Goal: Contribute content: Add original content to the website for others to see

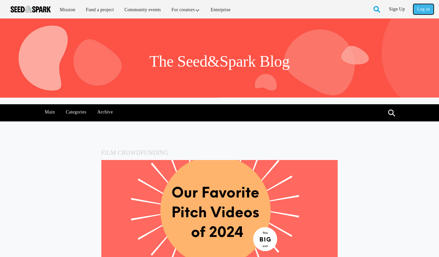
click at [419, 6] on link "Log in" at bounding box center [423, 9] width 20 height 11
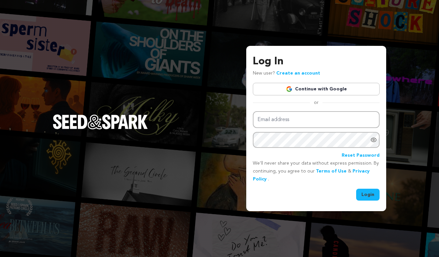
click at [321, 88] on link "Continue with Google" at bounding box center [316, 89] width 127 height 13
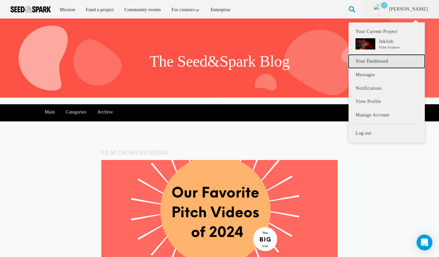
click at [378, 64] on link "Your Dashboard" at bounding box center [387, 62] width 76 height 14
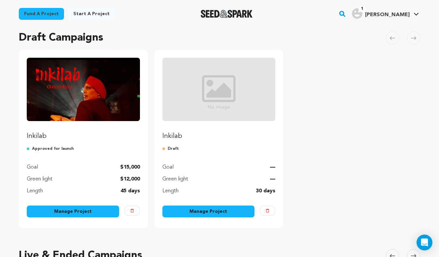
scroll to position [51, 0]
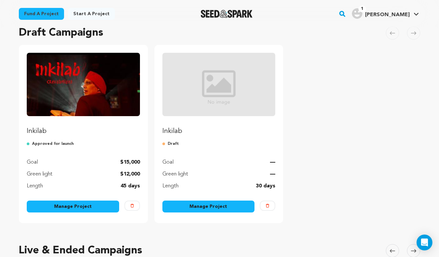
click at [109, 68] on img "Fund Inkilab" at bounding box center [83, 84] width 113 height 63
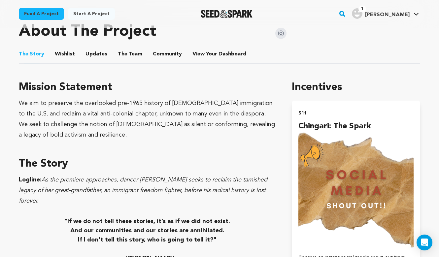
scroll to position [309, 0]
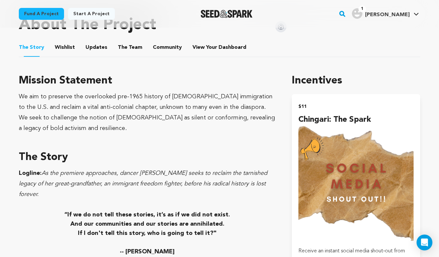
click at [65, 46] on button "Wishlist" at bounding box center [65, 49] width 16 height 16
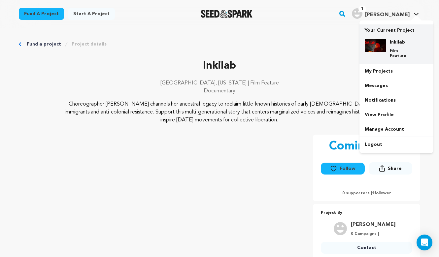
click at [396, 41] on h4 "Inkilab" at bounding box center [402, 42] width 24 height 7
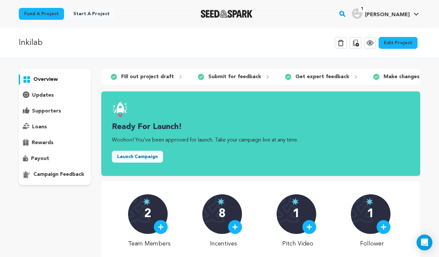
click at [401, 44] on link "Edit Project" at bounding box center [398, 43] width 39 height 12
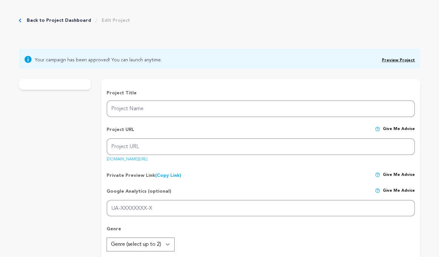
type input "Inkilab"
type input "inkilab-1"
type input "As the premiere nears, dancer [PERSON_NAME] confronts erasure to reclaim her gr…"
type textarea "Choreographer [PERSON_NAME] channels her ancestral legacy to reclaim little-kno…"
type textarea "We aim to preserve the overlooked pre-1965 history of [DEMOGRAPHIC_DATA] immigr…"
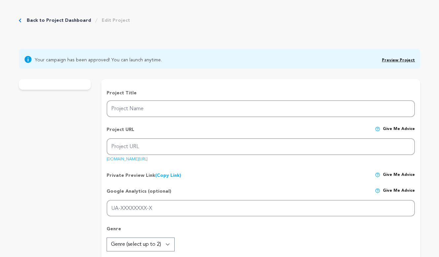
radio input "true"
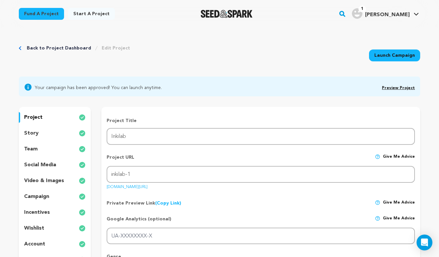
click at [389, 88] on link "Preview Project" at bounding box center [398, 88] width 33 height 4
click at [29, 213] on p "incentives" at bounding box center [37, 213] width 26 height 8
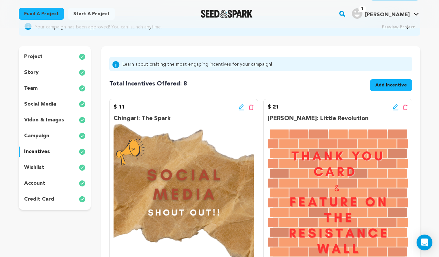
scroll to position [40, 0]
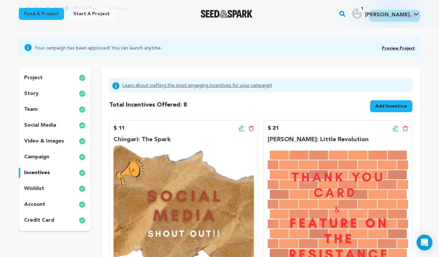
click at [42, 190] on p "wishlist" at bounding box center [34, 189] width 20 height 8
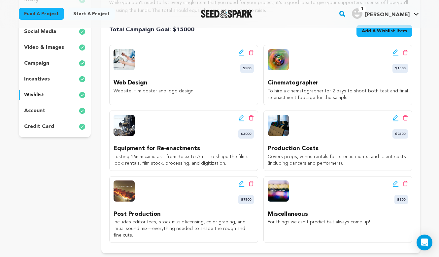
scroll to position [132, 0]
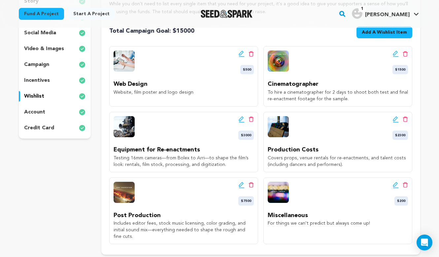
click at [240, 120] on icon at bounding box center [242, 119] width 6 height 7
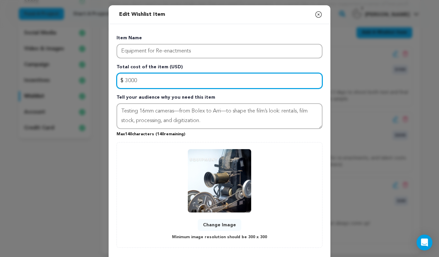
click at [145, 80] on input "3000" at bounding box center [220, 81] width 206 height 16
type input "3"
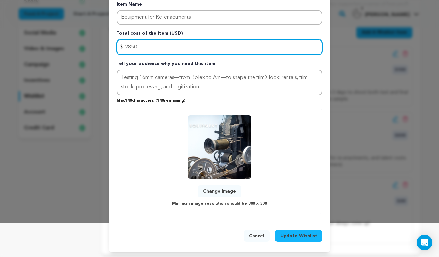
type input "2850"
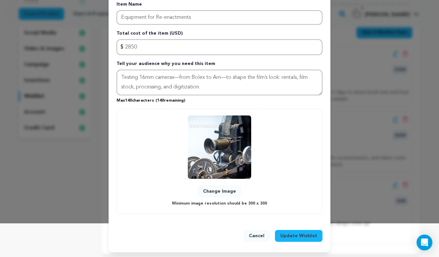
click at [292, 237] on span "Update Wishlist" at bounding box center [298, 236] width 37 height 7
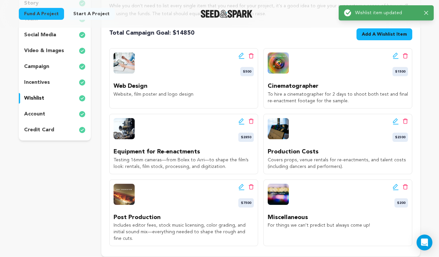
scroll to position [163, 0]
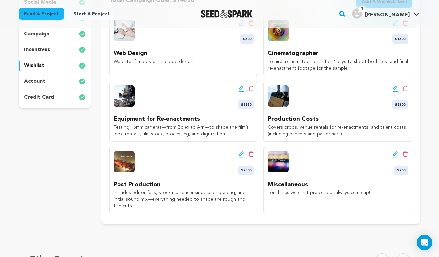
click at [394, 88] on icon at bounding box center [396, 89] width 6 height 7
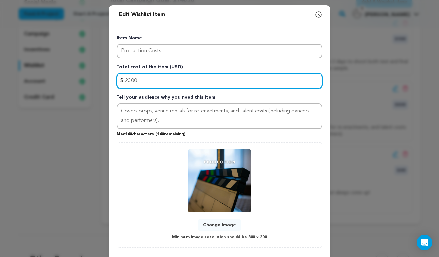
click at [140, 81] on input "2300" at bounding box center [220, 81] width 206 height 16
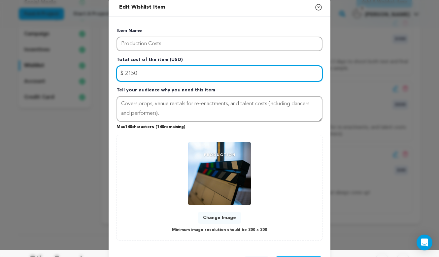
scroll to position [34, 0]
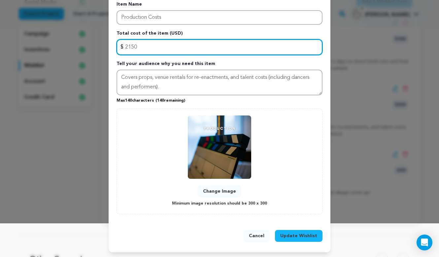
type input "2150"
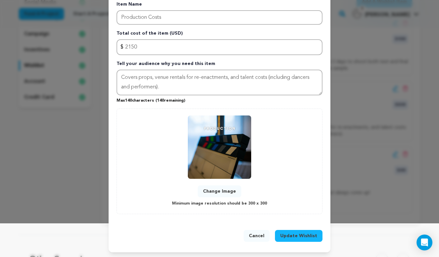
click at [308, 234] on span "Update Wishlist" at bounding box center [298, 236] width 37 height 7
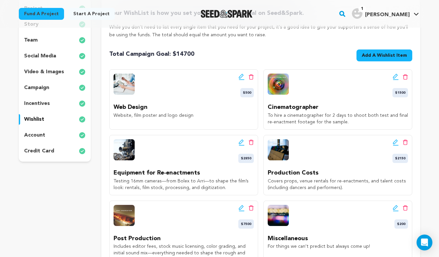
scroll to position [111, 0]
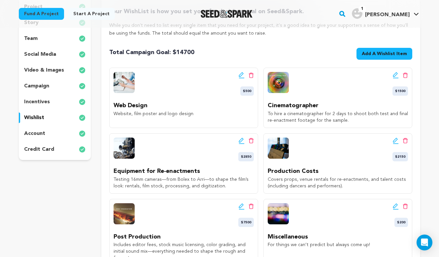
click at [395, 207] on icon at bounding box center [396, 206] width 6 height 7
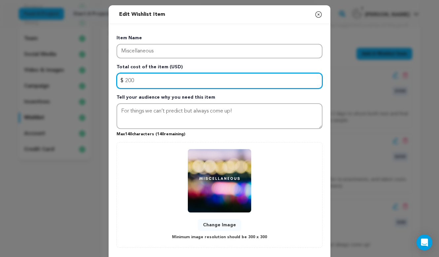
click at [137, 79] on input "200" at bounding box center [220, 81] width 206 height 16
type input "2"
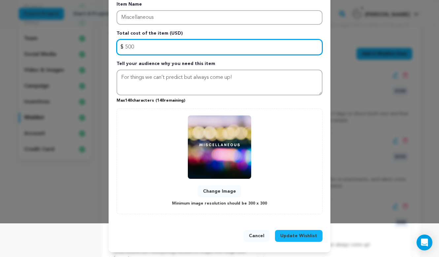
type input "500"
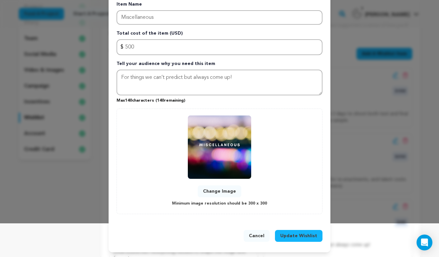
click at [289, 234] on span "Update Wishlist" at bounding box center [298, 236] width 37 height 7
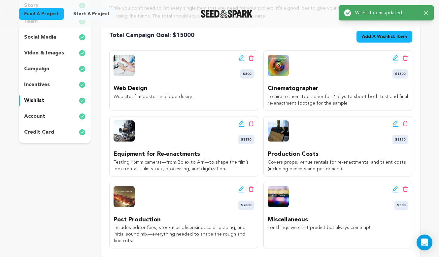
scroll to position [131, 0]
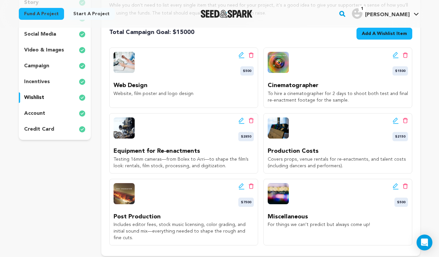
click at [241, 55] on icon at bounding box center [241, 54] width 5 height 5
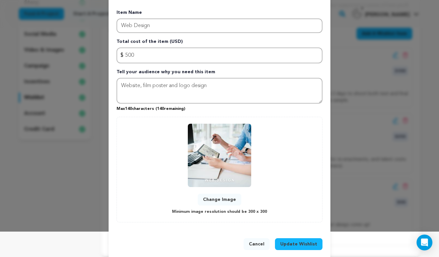
scroll to position [34, 0]
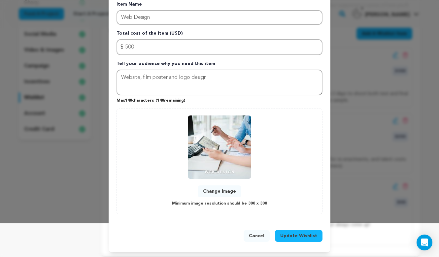
click at [229, 142] on img at bounding box center [219, 147] width 63 height 63
click at [218, 190] on button "Change Image" at bounding box center [220, 192] width 44 height 12
click at [222, 192] on button "Change Image" at bounding box center [220, 192] width 44 height 12
click at [290, 235] on span "Update Wishlist" at bounding box center [298, 236] width 37 height 7
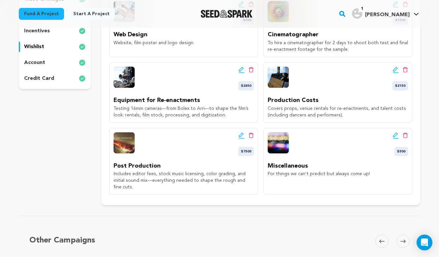
scroll to position [182, 0]
click at [240, 133] on icon at bounding box center [242, 135] width 6 height 7
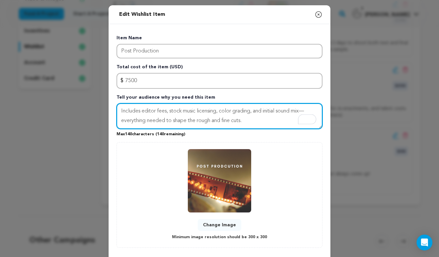
drag, startPoint x: 248, startPoint y: 121, endPoint x: 174, endPoint y: 121, distance: 73.3
click at [174, 121] on textarea "Includes editor fees, stock music licensing, color grading, and initial sound m…" at bounding box center [220, 116] width 206 height 26
drag, startPoint x: 268, startPoint y: 122, endPoint x: 232, endPoint y: 120, distance: 36.7
click at [232, 120] on textarea "Includes editor fees, stock music licensing, color grading, and initial sound m…" at bounding box center [220, 116] width 206 height 26
click at [199, 121] on textarea "Includes editor fees, stock music licensing, color grading, and initial sound m…" at bounding box center [220, 116] width 206 height 26
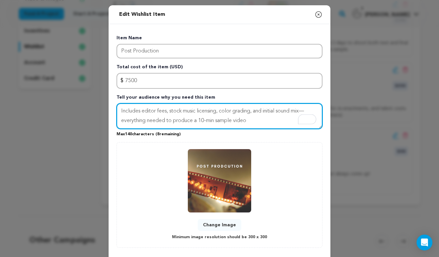
click at [258, 123] on textarea "Includes editor fees, stock music licensing, color grading, and initial sound m…" at bounding box center [220, 116] width 206 height 26
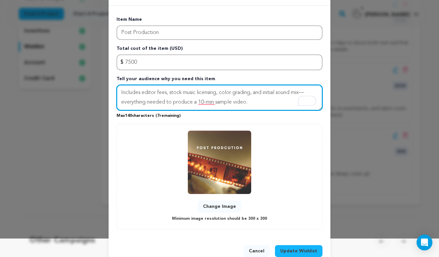
scroll to position [33, 0]
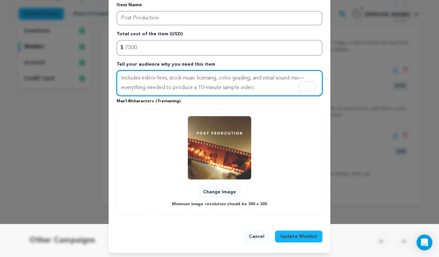
type textarea "Includes editor fees, stock music licensing, color grading, and initial sound m…"
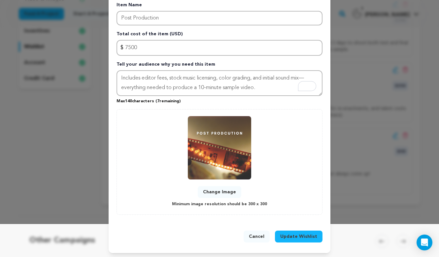
click at [296, 237] on span "Update Wishlist" at bounding box center [298, 236] width 37 height 7
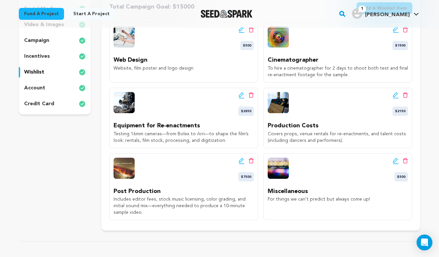
scroll to position [156, 0]
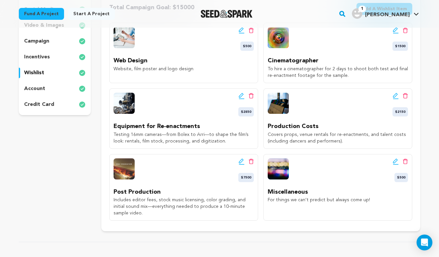
click at [281, 104] on img at bounding box center [278, 103] width 21 height 21
click at [398, 95] on icon at bounding box center [396, 96] width 6 height 7
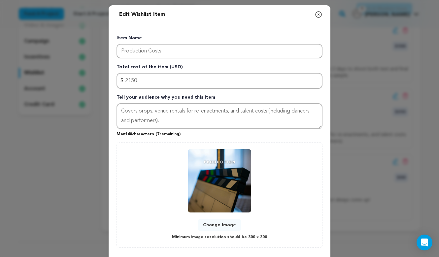
scroll to position [34, 0]
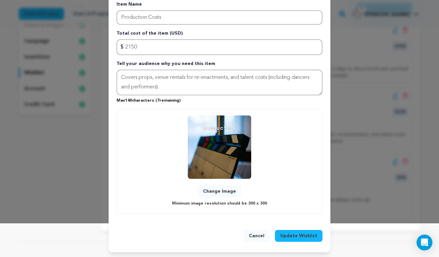
click at [288, 235] on span "Update Wishlist" at bounding box center [298, 236] width 37 height 7
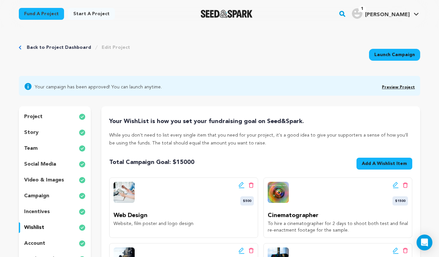
scroll to position [0, 0]
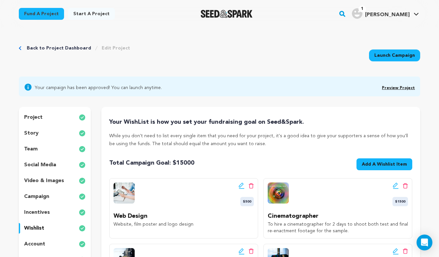
click at [36, 226] on p "wishlist" at bounding box center [34, 229] width 20 height 8
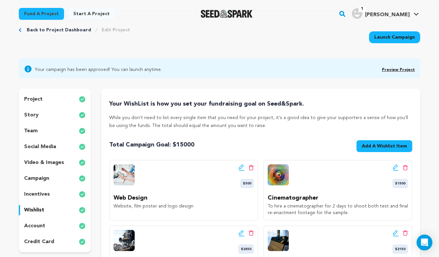
scroll to position [19, 0]
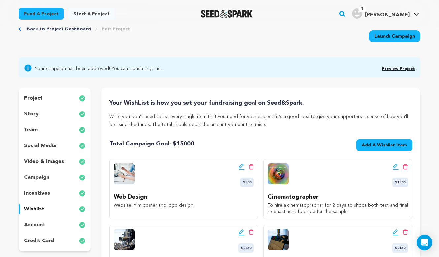
click at [40, 195] on p "incentives" at bounding box center [37, 194] width 26 height 8
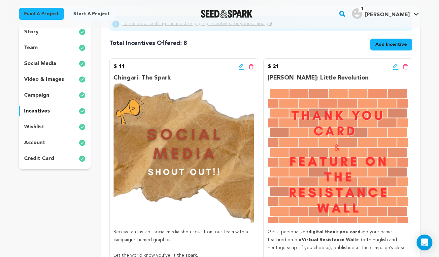
scroll to position [99, 0]
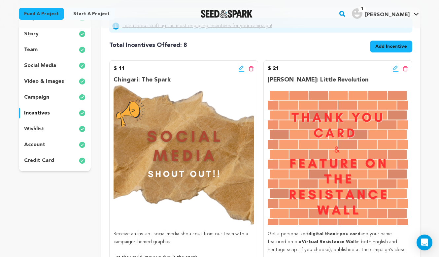
click at [396, 68] on icon at bounding box center [396, 68] width 6 height 7
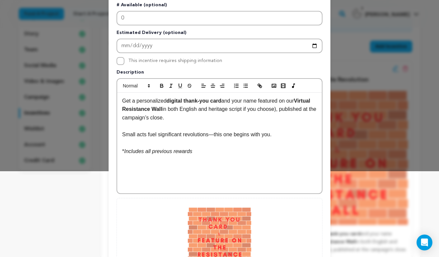
scroll to position [90, 0]
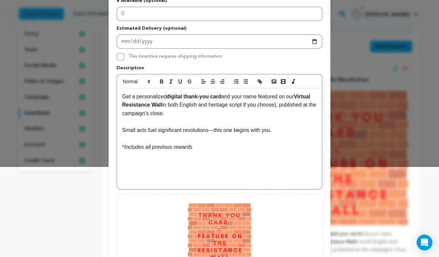
click at [202, 175] on p at bounding box center [219, 172] width 195 height 9
drag, startPoint x: 168, startPoint y: 158, endPoint x: 110, endPoint y: 156, distance: 58.2
click at [110, 156] on div "Pledge Level (USD) 21 Title Chota Andolan: Little Revolution # Available (optio…" at bounding box center [220, 115] width 222 height 362
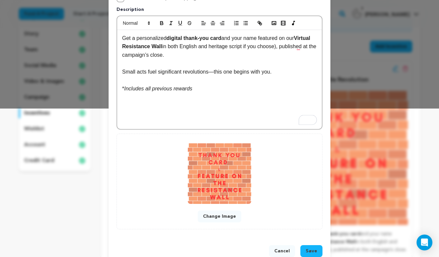
scroll to position [164, 0]
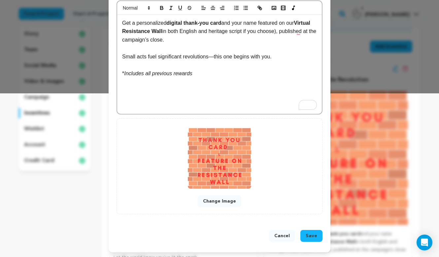
click at [315, 234] on span "Save" at bounding box center [312, 236] width 12 height 7
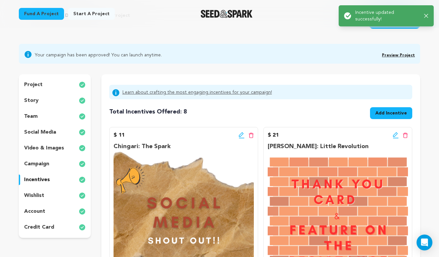
scroll to position [0, 0]
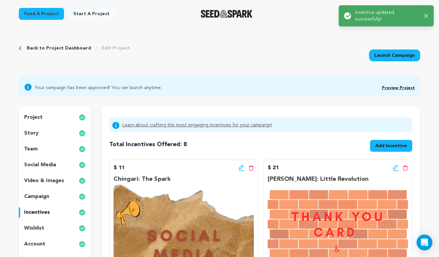
click at [403, 87] on link "Preview Project" at bounding box center [398, 88] width 33 height 4
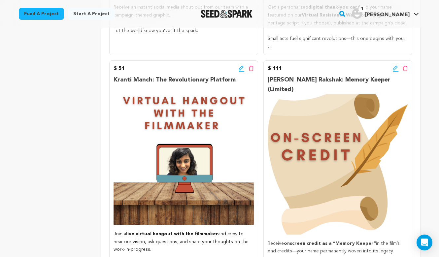
scroll to position [317, 0]
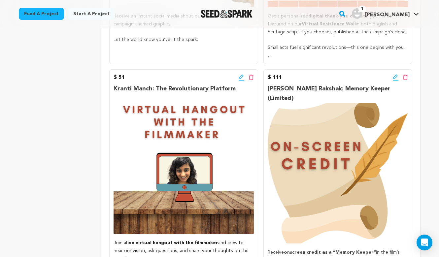
click at [240, 80] on icon at bounding box center [242, 80] width 6 height 1
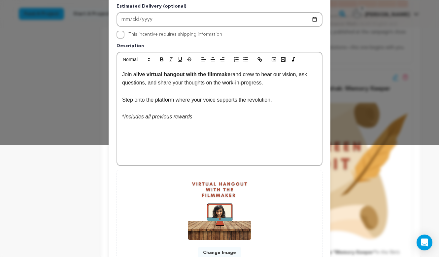
scroll to position [115, 0]
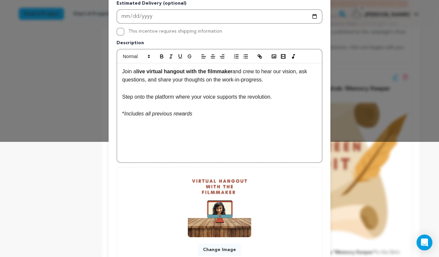
click at [179, 146] on p at bounding box center [219, 147] width 195 height 9
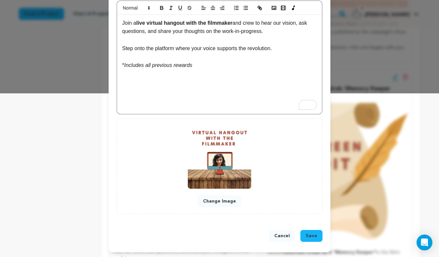
click at [310, 233] on span "Save" at bounding box center [312, 236] width 12 height 7
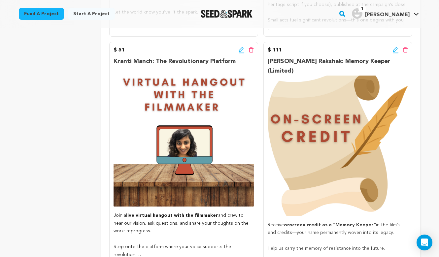
scroll to position [336, 0]
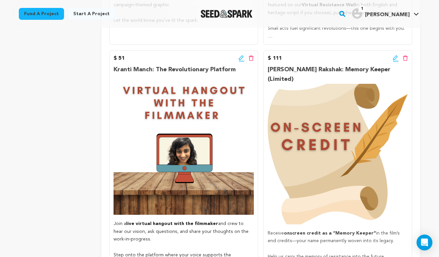
click at [394, 60] on icon at bounding box center [396, 58] width 6 height 7
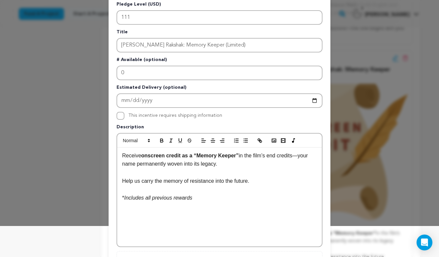
scroll to position [32, 0]
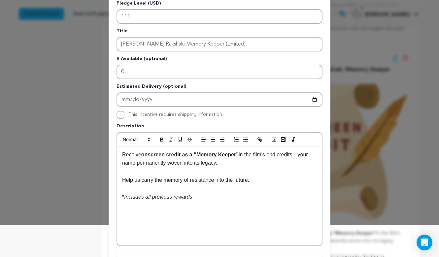
click at [165, 226] on div "Receive onscreen credit as a “Memory Keeper” in the film’s end credits—your nam…" at bounding box center [219, 196] width 205 height 99
click at [162, 241] on div "Receive onscreen credit as a “Memory Keeper” in the film’s end credits—your nam…" at bounding box center [219, 196] width 205 height 99
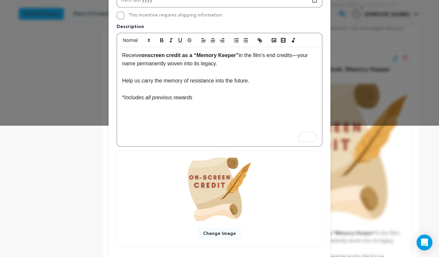
scroll to position [164, 0]
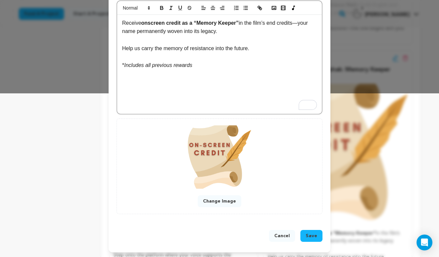
click at [312, 236] on span "Save" at bounding box center [312, 236] width 12 height 7
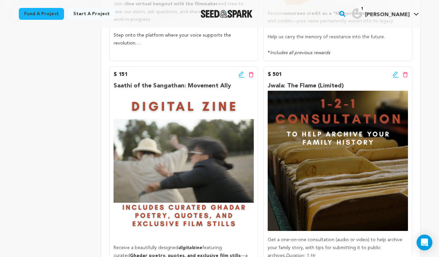
scroll to position [553, 0]
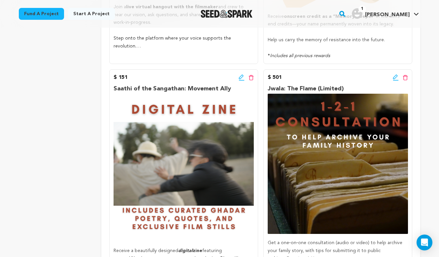
click at [240, 75] on icon at bounding box center [241, 77] width 5 height 5
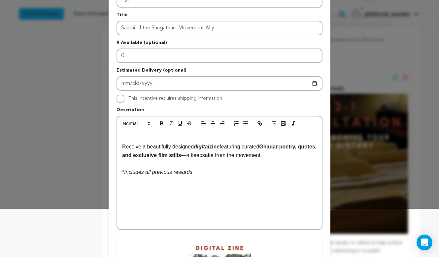
scroll to position [50, 0]
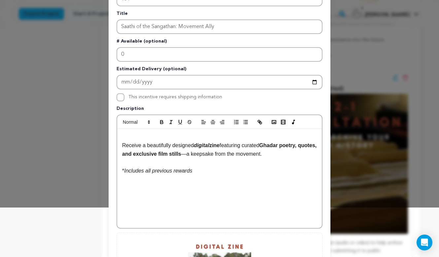
click at [156, 193] on div "Receive a beautifully designed digital zine featuring curated Ghadar poetry, qu…" at bounding box center [219, 178] width 205 height 99
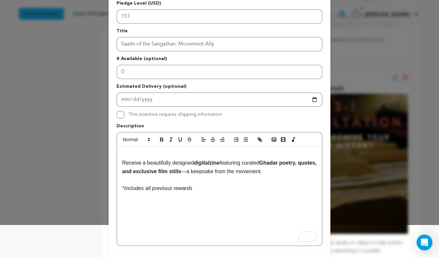
scroll to position [31, 0]
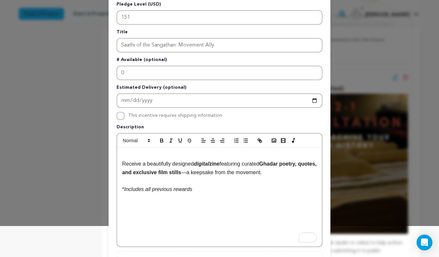
click at [123, 162] on span "Receive a beautifully designed" at bounding box center [158, 164] width 72 height 6
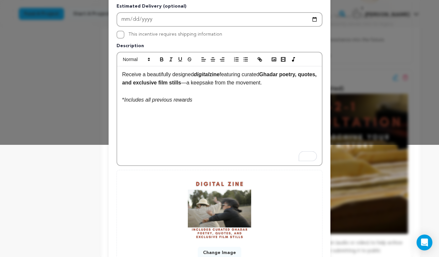
scroll to position [164, 0]
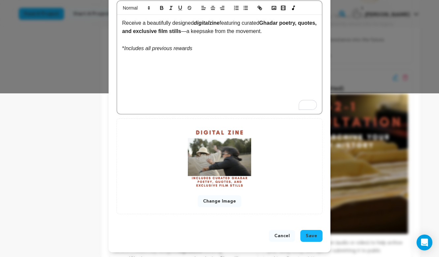
click at [311, 234] on span "Save" at bounding box center [312, 236] width 12 height 7
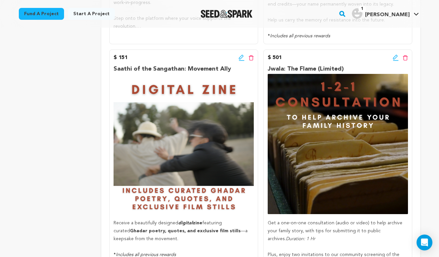
scroll to position [567, 0]
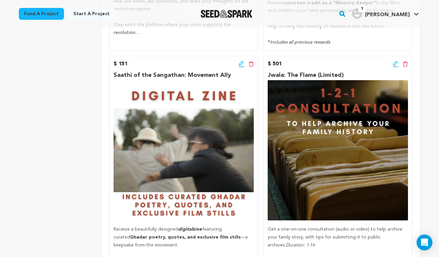
click at [397, 61] on icon at bounding box center [396, 64] width 6 height 7
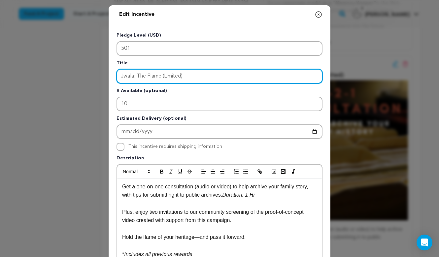
click at [191, 77] on input "Jwala: The Flame (Limited)" at bounding box center [220, 76] width 206 height 15
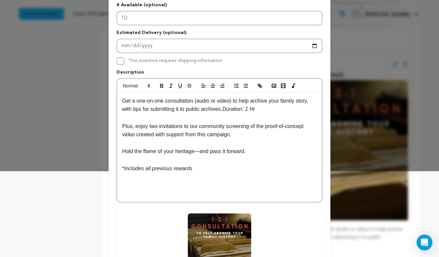
scroll to position [87, 0]
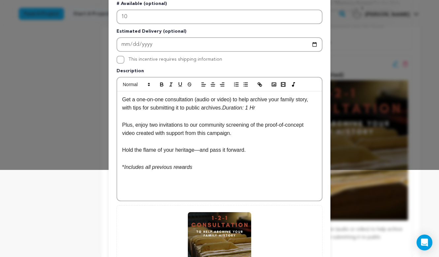
click at [152, 193] on p at bounding box center [219, 192] width 195 height 9
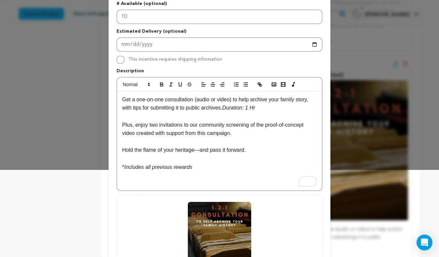
click at [312, 123] on p "Plus, enjoy two invitations to our community screening of the proof‑of‑concept …" at bounding box center [219, 129] width 195 height 17
click at [293, 155] on p "To enrich screen reader interactions, please activate Accessibility in Grammarl…" at bounding box center [219, 159] width 195 height 9
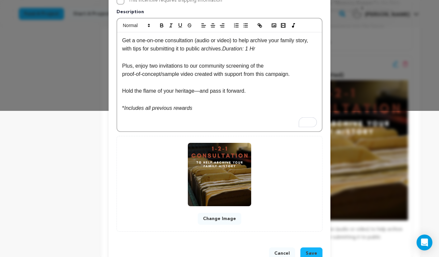
scroll to position [164, 0]
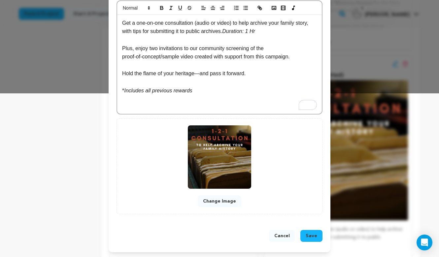
click at [309, 236] on span "Save" at bounding box center [312, 236] width 12 height 7
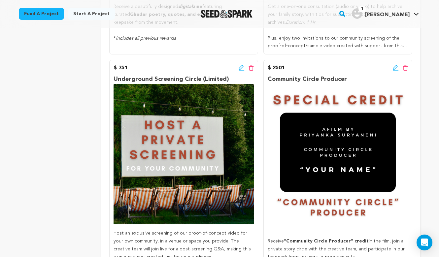
scroll to position [790, 0]
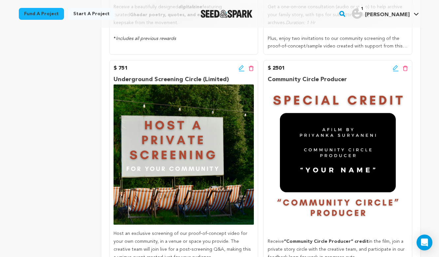
click at [242, 65] on icon at bounding box center [242, 68] width 6 height 7
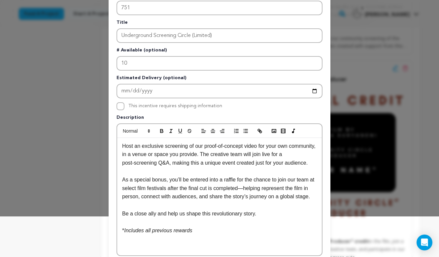
scroll to position [51, 0]
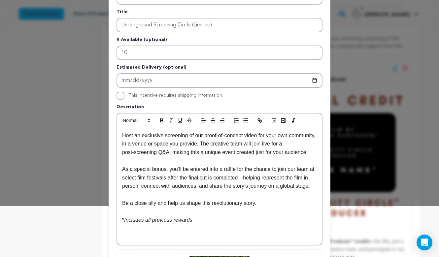
click at [122, 138] on p "Host an exclusive screening of our proof‑of‑concept video for your own communit…" at bounding box center [219, 143] width 195 height 25
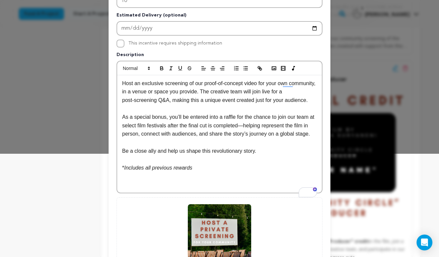
scroll to position [118, 0]
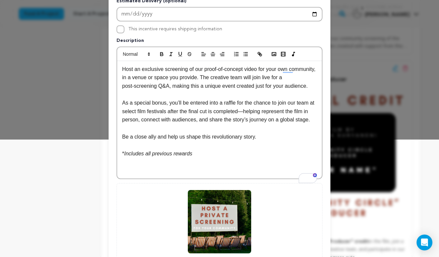
click at [150, 175] on p "To enrich screen reader interactions, please activate Accessibility in Grammarl…" at bounding box center [219, 170] width 195 height 9
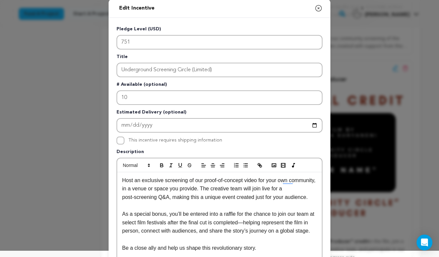
scroll to position [0, 0]
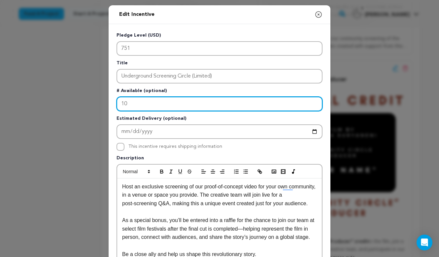
drag, startPoint x: 134, startPoint y: 102, endPoint x: 118, endPoint y: 103, distance: 16.5
click at [118, 103] on input "10" at bounding box center [220, 104] width 206 height 15
type input "-1"
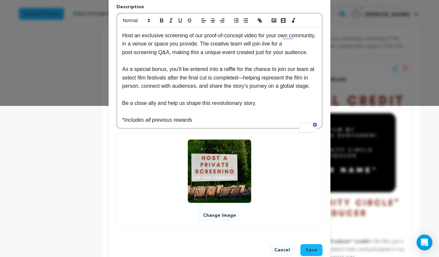
scroll to position [174, 0]
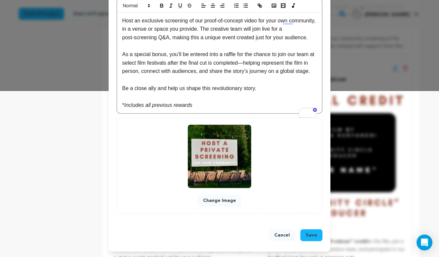
type input "5"
click at [313, 238] on span "Save" at bounding box center [312, 235] width 12 height 7
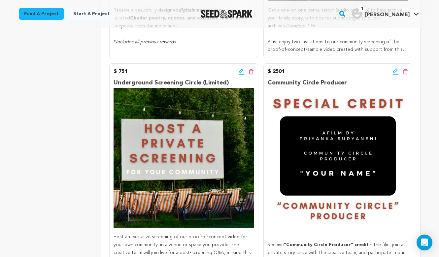
scroll to position [785, 0]
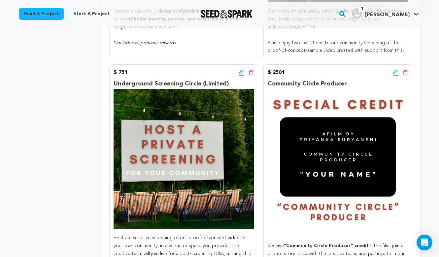
click at [396, 70] on icon at bounding box center [395, 72] width 5 height 5
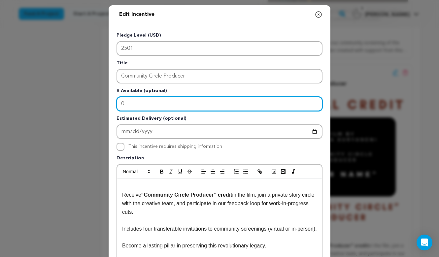
click at [151, 107] on input "0" at bounding box center [220, 104] width 206 height 15
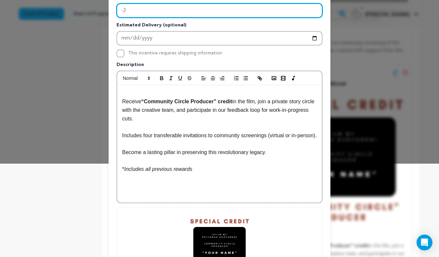
scroll to position [94, 0]
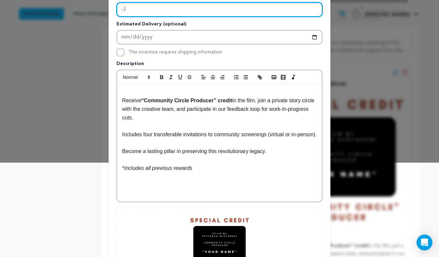
type input "-3"
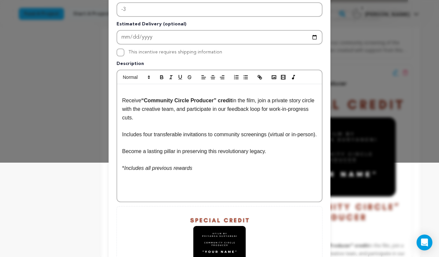
click at [121, 101] on div "Receive “Community Circle Producer” credit in the film, join a private story ci…" at bounding box center [219, 143] width 205 height 118
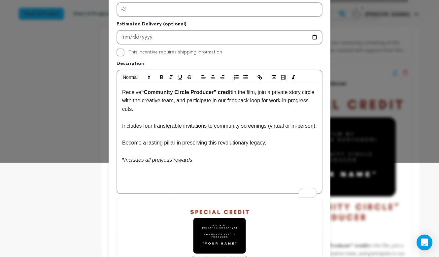
click at [132, 190] on p "To enrich screen reader interactions, please activate Accessibility in Grammarl…" at bounding box center [219, 185] width 195 height 9
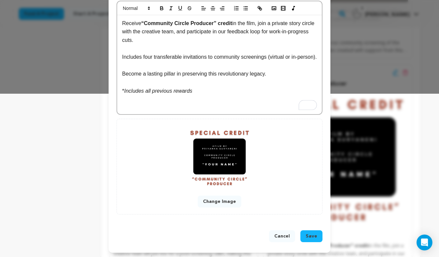
scroll to position [164, 0]
click at [311, 235] on span "Save" at bounding box center [312, 236] width 12 height 7
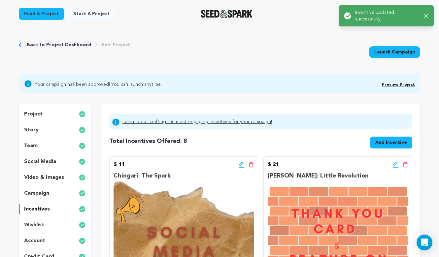
scroll to position [0, 0]
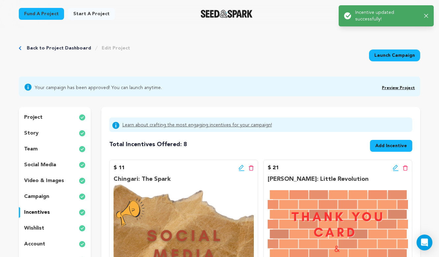
click at [411, 87] on link "Preview Project" at bounding box center [398, 88] width 33 height 4
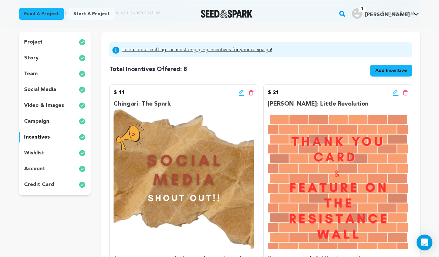
scroll to position [81, 0]
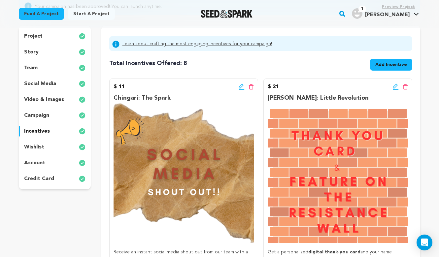
click at [397, 86] on icon at bounding box center [395, 86] width 5 height 5
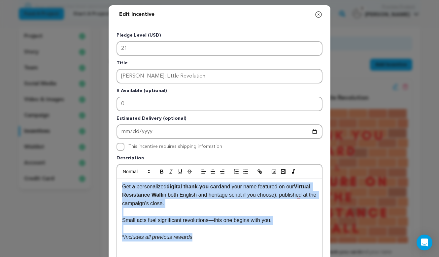
drag, startPoint x: 206, startPoint y: 242, endPoint x: 120, endPoint y: 184, distance: 103.6
click at [120, 184] on div "Get a personalized digital thank-you card and your name featured on our Virtual…" at bounding box center [219, 228] width 205 height 99
copy div "Get a personalized digital thank-you card and your name featured on our Virtual…"
click at [341, 66] on div "Edit Incentive Close modal Pledge Level (USD) 21 Title Chota Andolan: Little Re…" at bounding box center [219, 211] width 439 height 422
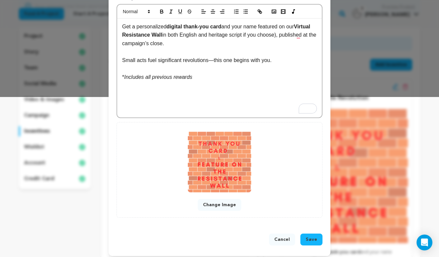
scroll to position [164, 0]
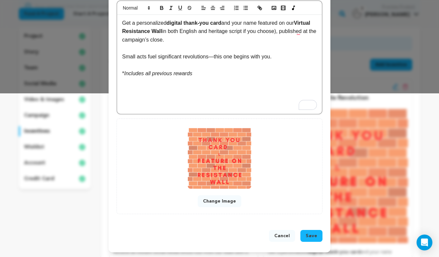
click at [313, 233] on span "Save" at bounding box center [312, 236] width 12 height 7
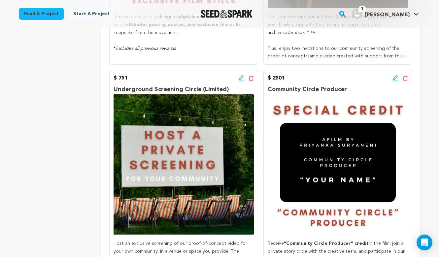
scroll to position [789, 0]
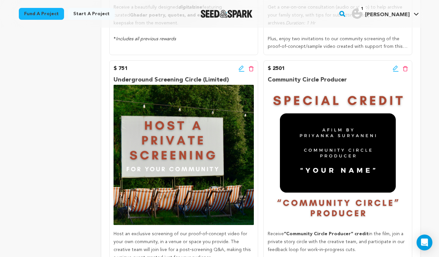
click at [394, 65] on icon at bounding box center [396, 68] width 6 height 7
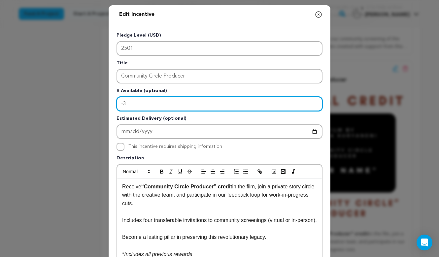
click at [130, 107] on input "-3" at bounding box center [220, 104] width 206 height 15
drag, startPoint x: 130, startPoint y: 106, endPoint x: 97, endPoint y: 104, distance: 33.1
click at [97, 104] on div "Edit Incentive Close modal Pledge Level (USD) 2501 Title Community Circle Produ…" at bounding box center [219, 211] width 439 height 422
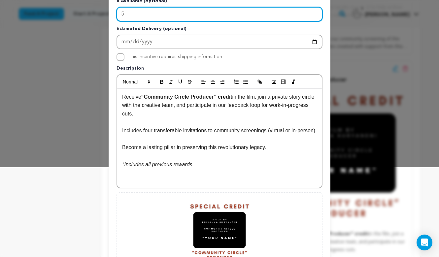
scroll to position [164, 0]
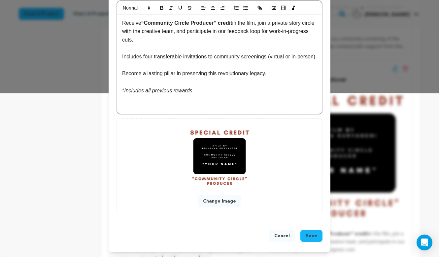
type input "5"
click at [314, 239] on button "Save" at bounding box center [311, 236] width 22 height 12
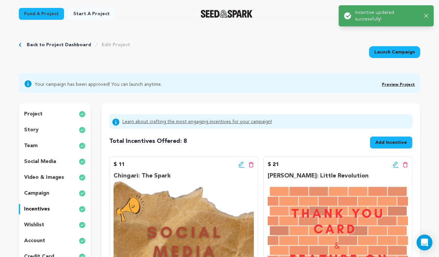
scroll to position [0, 0]
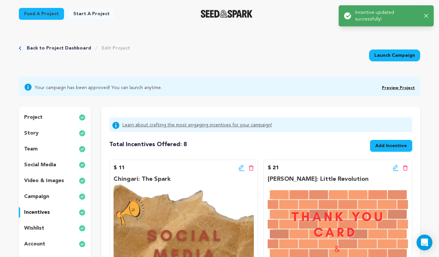
click at [427, 17] on icon "button" at bounding box center [426, 16] width 4 height 4
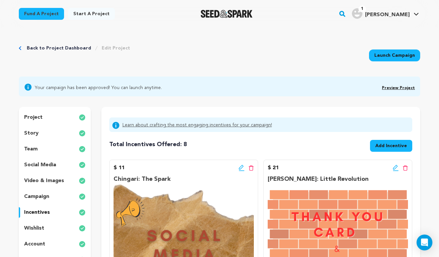
click at [392, 89] on link "Preview Project" at bounding box center [398, 88] width 33 height 4
click at [35, 117] on p "project" at bounding box center [33, 118] width 18 height 8
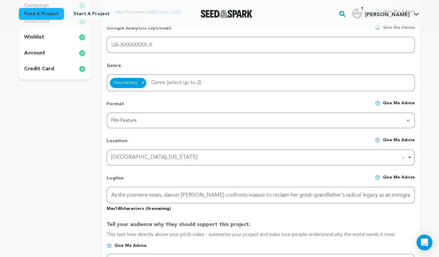
scroll to position [194, 0]
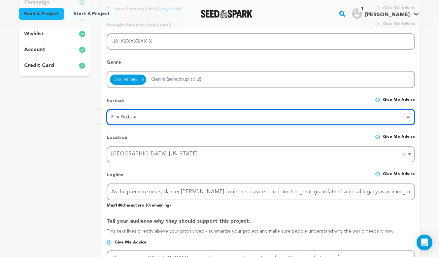
click at [121, 121] on select "Category Film Feature Film Short Series VR Experience Film Festival Company Mus…" at bounding box center [261, 117] width 308 height 16
click at [123, 151] on div "Fremont, California Remove item" at bounding box center [258, 155] width 295 height 10
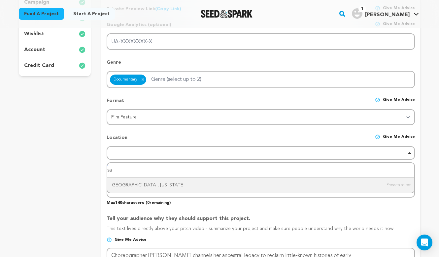
type input "s"
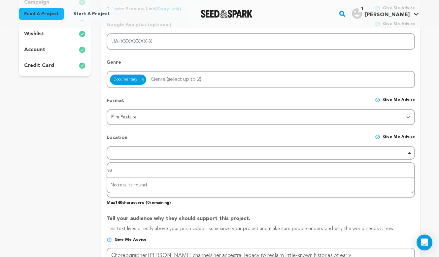
type input "s"
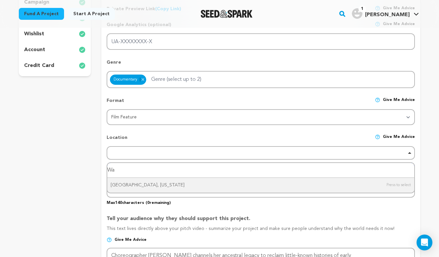
type input "W"
click at [274, 148] on div "Fremont, California" at bounding box center [261, 153] width 308 height 14
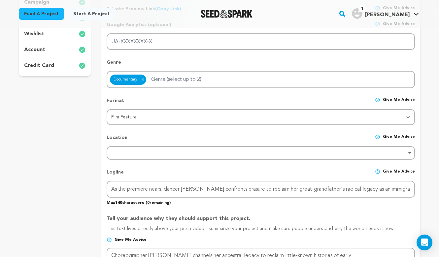
click at [408, 152] on div at bounding box center [261, 153] width 302 height 3
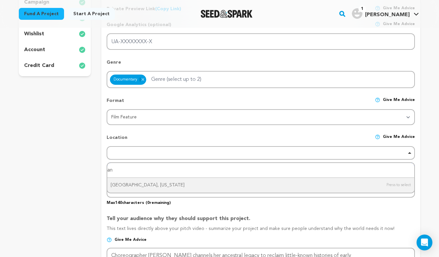
type input "a"
type input "S"
type input "A"
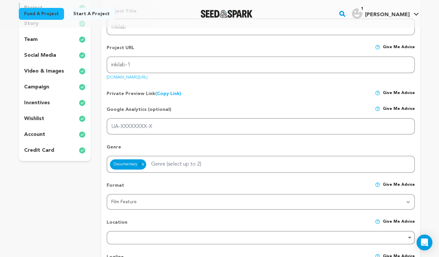
scroll to position [94, 0]
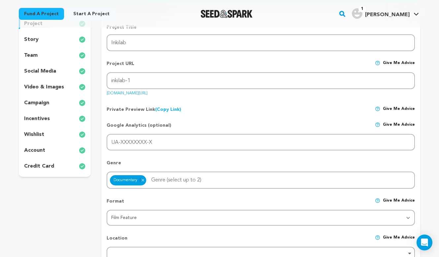
click at [35, 56] on p "team" at bounding box center [31, 56] width 14 height 8
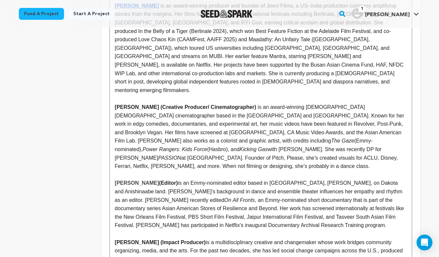
scroll to position [590, 0]
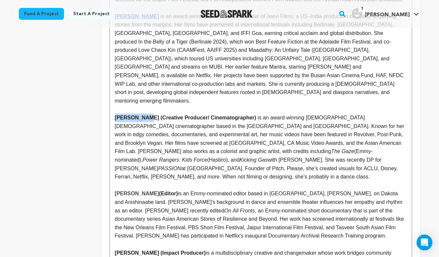
drag, startPoint x: 145, startPoint y: 91, endPoint x: 114, endPoint y: 92, distance: 30.4
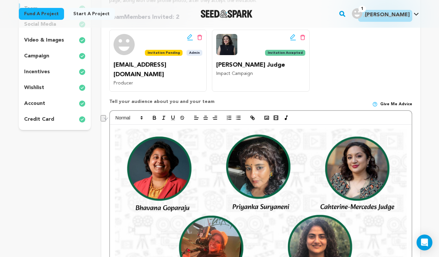
scroll to position [140, 0]
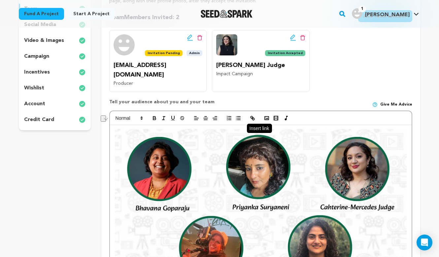
click at [251, 115] on icon "button" at bounding box center [253, 118] width 6 height 6
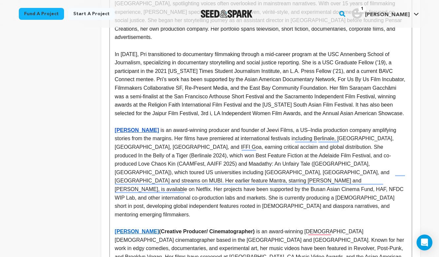
scroll to position [484, 0]
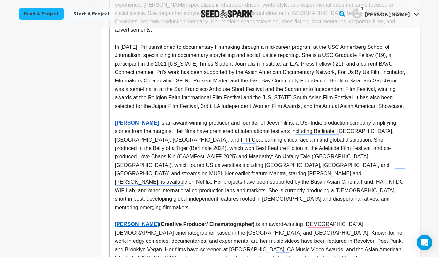
click at [199, 212] on p "To enrich screen reader interactions, please activate Accessibility in Grammarl…" at bounding box center [261, 216] width 292 height 9
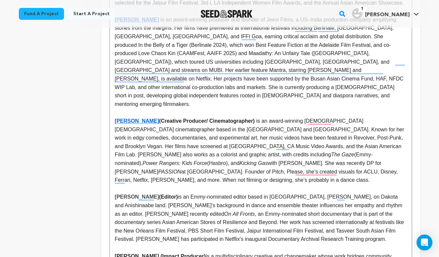
scroll to position [587, 0]
click at [134, 118] on strong "[PERSON_NAME]" at bounding box center [137, 121] width 44 height 6
click at [144, 112] on link "https://www.samiazaidi.com/" at bounding box center [157, 116] width 45 height 9
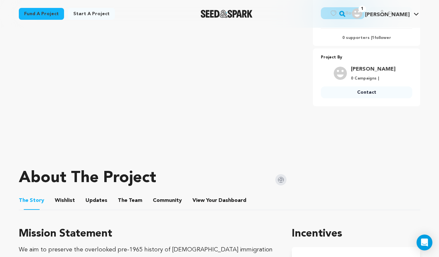
scroll to position [167, 0]
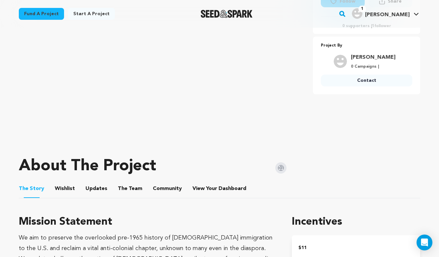
click at [68, 190] on button "Wishlist" at bounding box center [65, 190] width 16 height 16
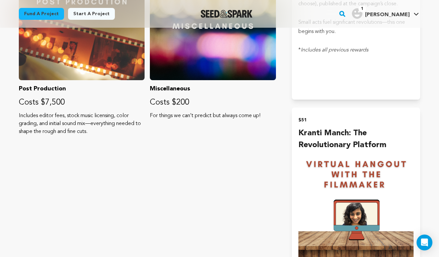
scroll to position [802, 0]
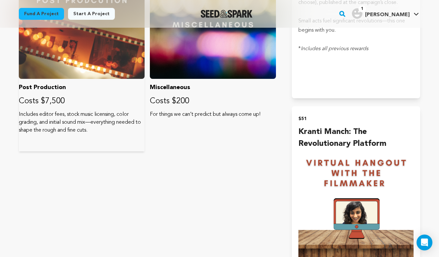
click at [53, 135] on div "Post Production Costs $7,500 Includes editor fees, stock music licensing, color…" at bounding box center [82, 66] width 126 height 172
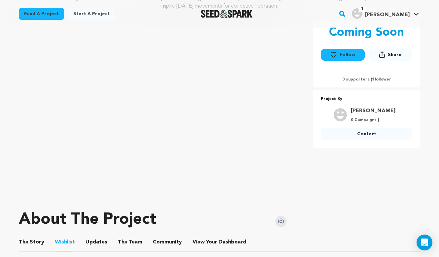
scroll to position [122, 0]
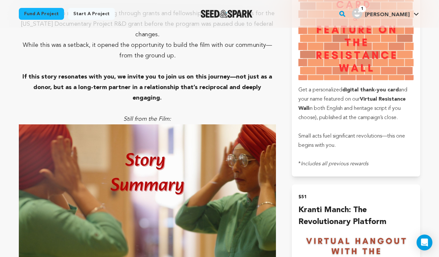
scroll to position [687, 0]
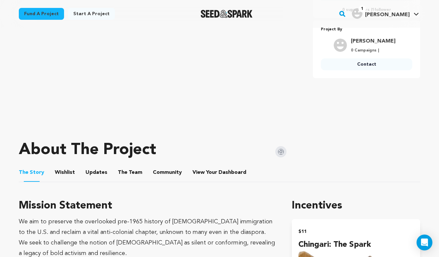
scroll to position [168, 0]
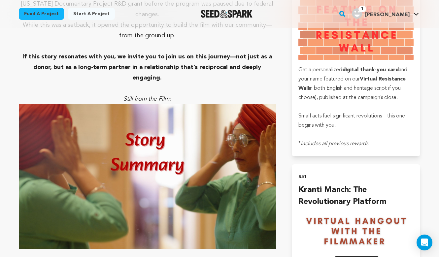
scroll to position [712, 0]
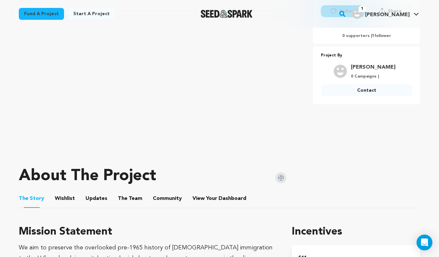
scroll to position [164, 0]
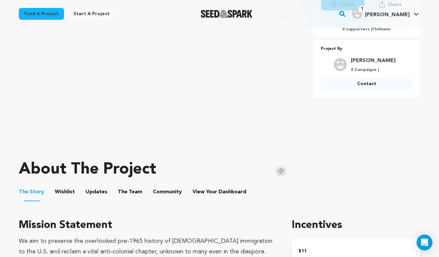
click at [133, 193] on button "The Team" at bounding box center [130, 194] width 16 height 16
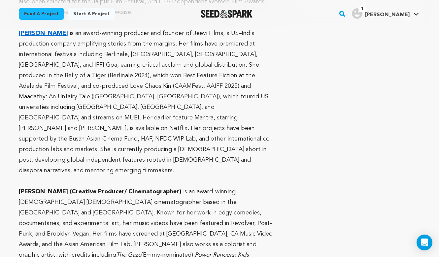
scroll to position [784, 0]
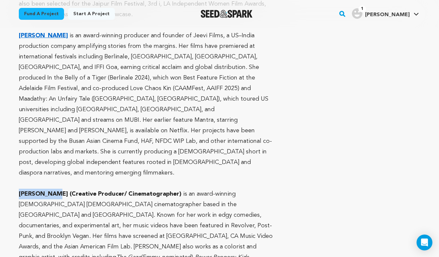
drag, startPoint x: 51, startPoint y: 140, endPoint x: 15, endPoint y: 142, distance: 36.0
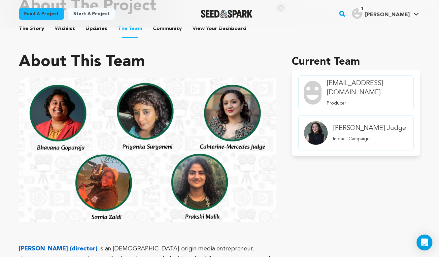
scroll to position [333, 0]
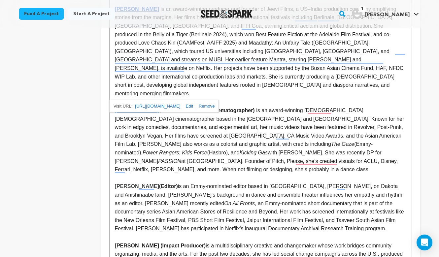
scroll to position [598, 0]
drag, startPoint x: 149, startPoint y: 152, endPoint x: 115, endPoint y: 153, distance: 33.7
click at [115, 183] on strong "[PERSON_NAME]" at bounding box center [137, 186] width 44 height 6
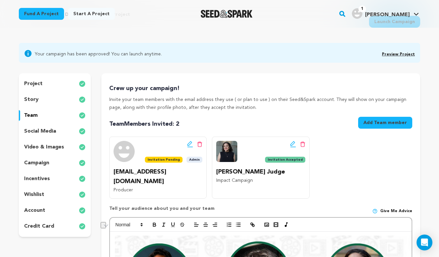
scroll to position [42, 0]
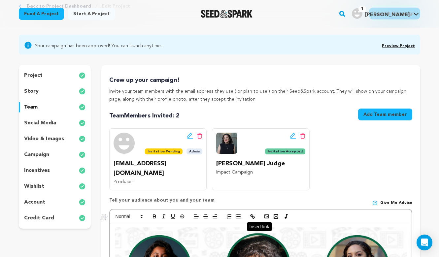
click at [253, 214] on icon "button" at bounding box center [253, 217] width 6 height 6
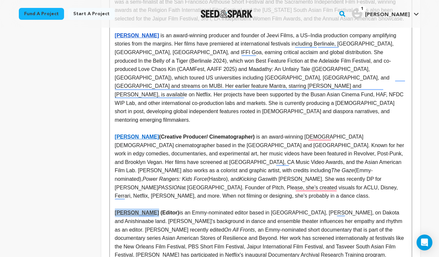
scroll to position [574, 0]
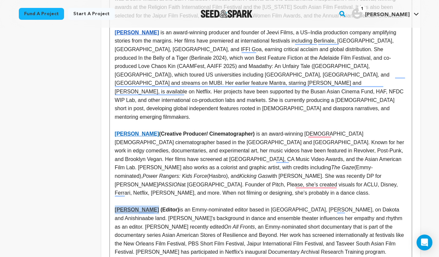
click at [200, 197] on p "To enrich screen reader interactions, please activate Accessibility in Grammarl…" at bounding box center [261, 201] width 292 height 9
click at [144, 207] on strong "[PERSON_NAME]" at bounding box center [137, 210] width 44 height 6
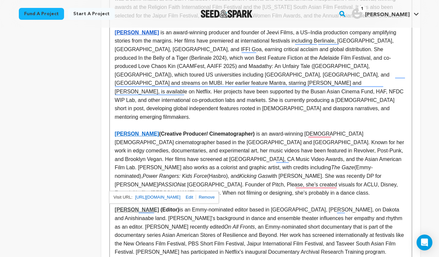
click at [136, 197] on p "To enrich screen reader interactions, please activate Accessibility in Grammarl…" at bounding box center [261, 201] width 292 height 9
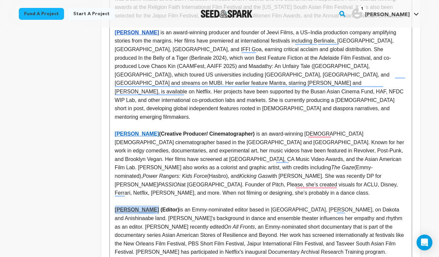
drag, startPoint x: 149, startPoint y: 175, endPoint x: 112, endPoint y: 176, distance: 37.3
click at [112, 176] on html "Fund a project Start a project Search 1" at bounding box center [219, 102] width 439 height 1353
copy strong "[PERSON_NAME]"
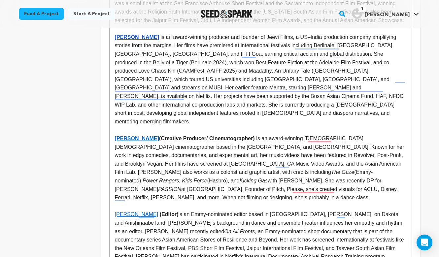
scroll to position [570, 0]
drag, startPoint x: 147, startPoint y: 181, endPoint x: 112, endPoint y: 178, distance: 35.1
click at [112, 178] on html "Fund a project Start a project Search 1" at bounding box center [219, 106] width 439 height 1353
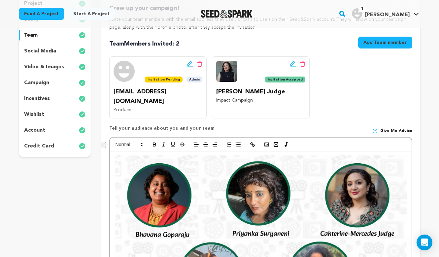
scroll to position [112, 0]
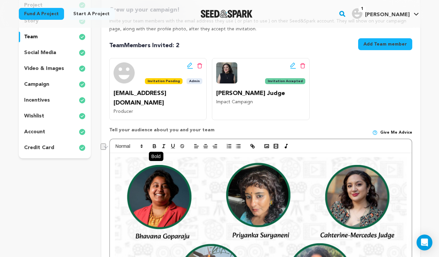
click at [157, 143] on icon "button" at bounding box center [155, 146] width 6 height 6
click at [154, 143] on icon "button" at bounding box center [155, 146] width 6 height 6
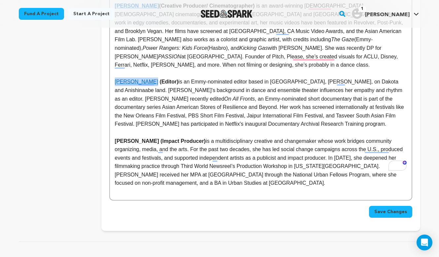
scroll to position [710, 0]
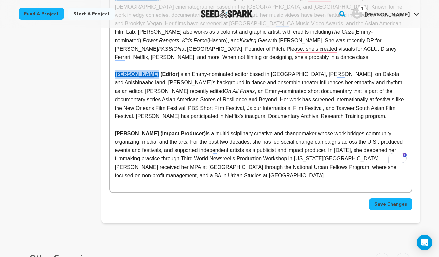
click at [153, 121] on p "To enrich screen reader interactions, please activate Accessibility in Grammarl…" at bounding box center [261, 125] width 292 height 9
click at [387, 201] on span "Save Changes" at bounding box center [390, 204] width 33 height 7
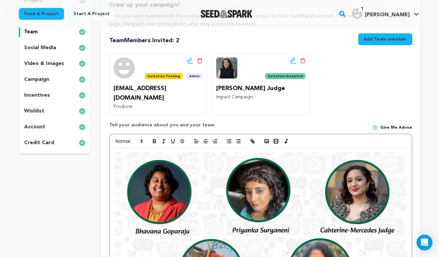
scroll to position [119, 0]
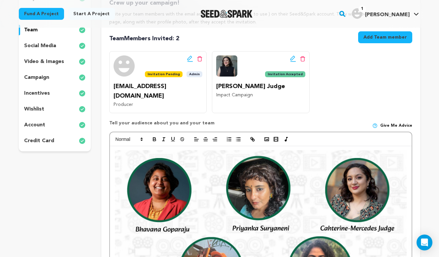
click at [224, 185] on img "To enrich screen reader interactions, please activate Accessibility in Grammarl…" at bounding box center [261, 232] width 292 height 164
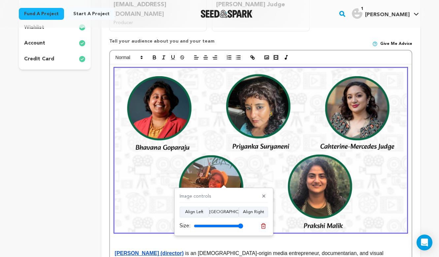
scroll to position [187, 0]
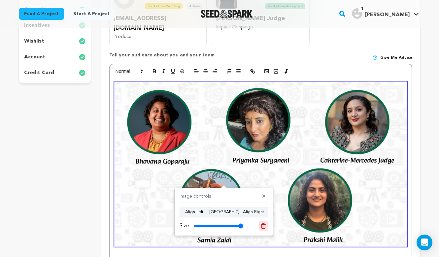
click at [265, 226] on icon at bounding box center [263, 226] width 5 height 5
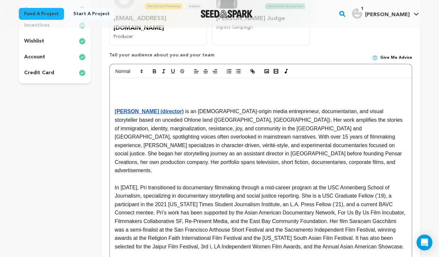
click at [129, 82] on p "To enrich screen reader interactions, please activate Accessibility in Grammarl…" at bounding box center [261, 86] width 292 height 9
click at [268, 68] on icon "button" at bounding box center [267, 71] width 6 height 6
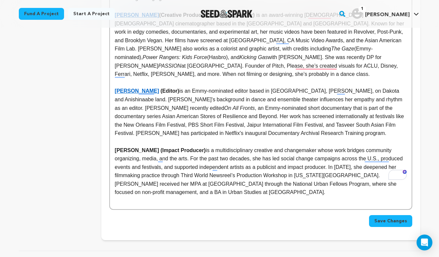
scroll to position [693, 0]
click at [380, 218] on span "Save Changes" at bounding box center [390, 221] width 33 height 7
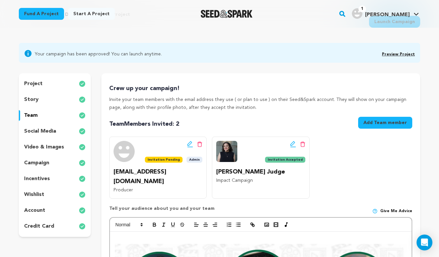
scroll to position [0, 0]
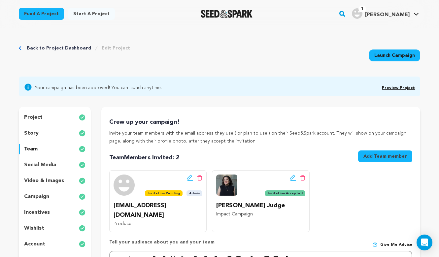
click at [407, 85] on span "Preview Project" at bounding box center [398, 87] width 33 height 8
click at [407, 86] on link "Preview Project" at bounding box center [398, 88] width 33 height 4
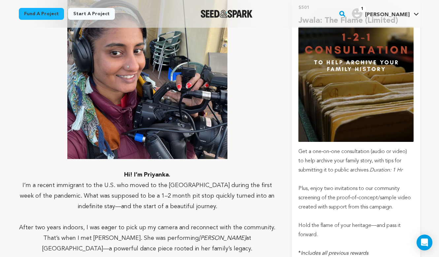
scroll to position [1631, 0]
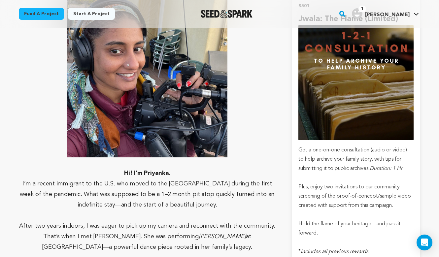
click at [84, 223] on span "After two years indoors, I was eager to pick up my camera and reconnect with th…" at bounding box center [147, 231] width 256 height 17
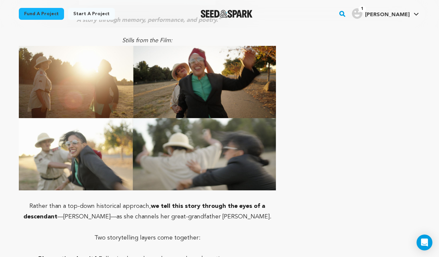
scroll to position [3064, 0]
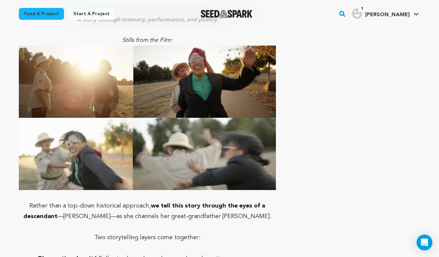
click at [57, 232] on p "Two storytelling layers come together:" at bounding box center [147, 237] width 257 height 11
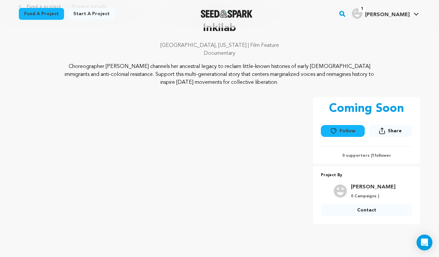
scroll to position [0, 0]
